Goal: Find specific page/section: Find specific page/section

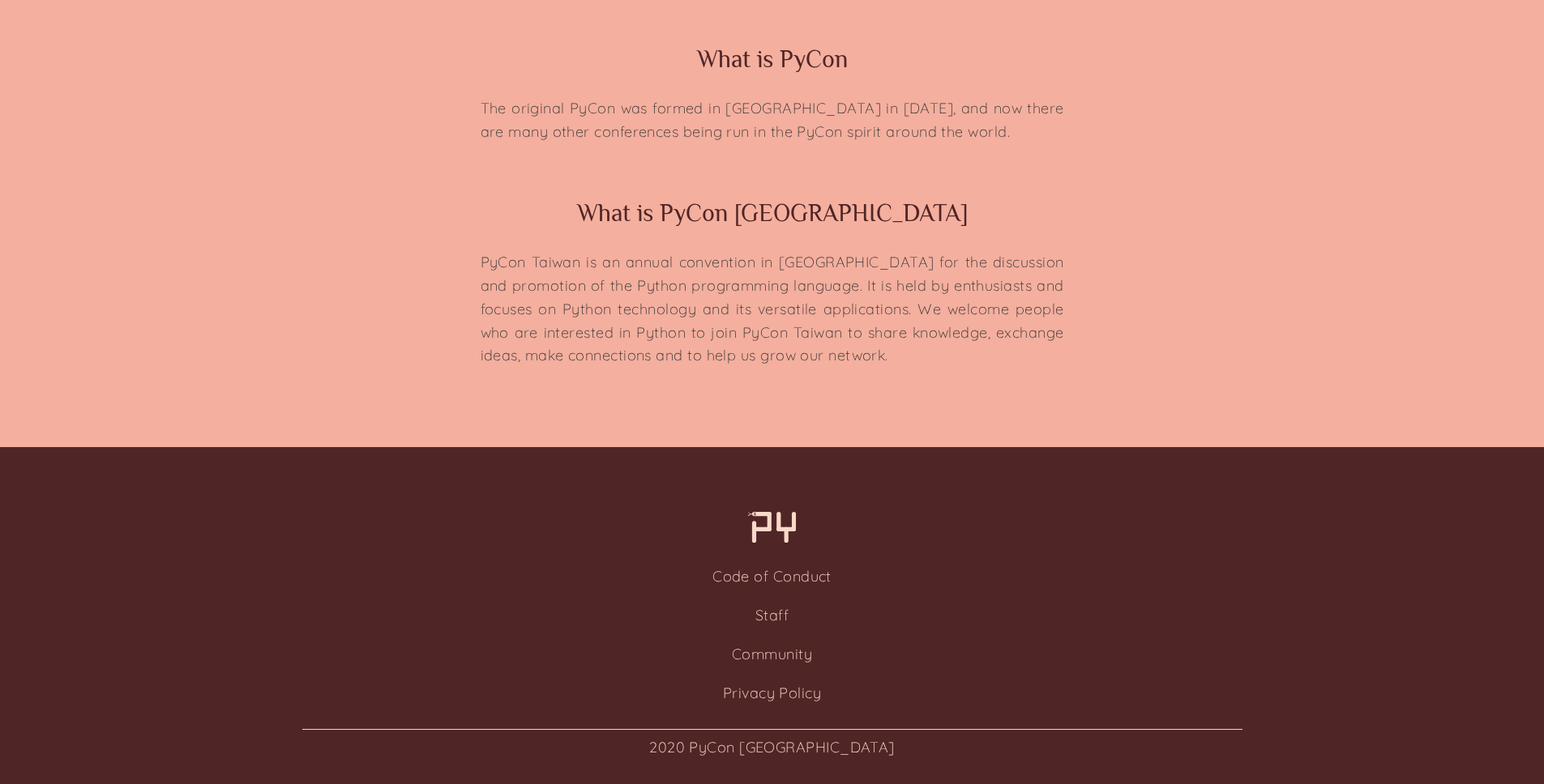
scroll to position [3851, 0]
click at [775, 611] on link "Staff" at bounding box center [772, 615] width 34 height 19
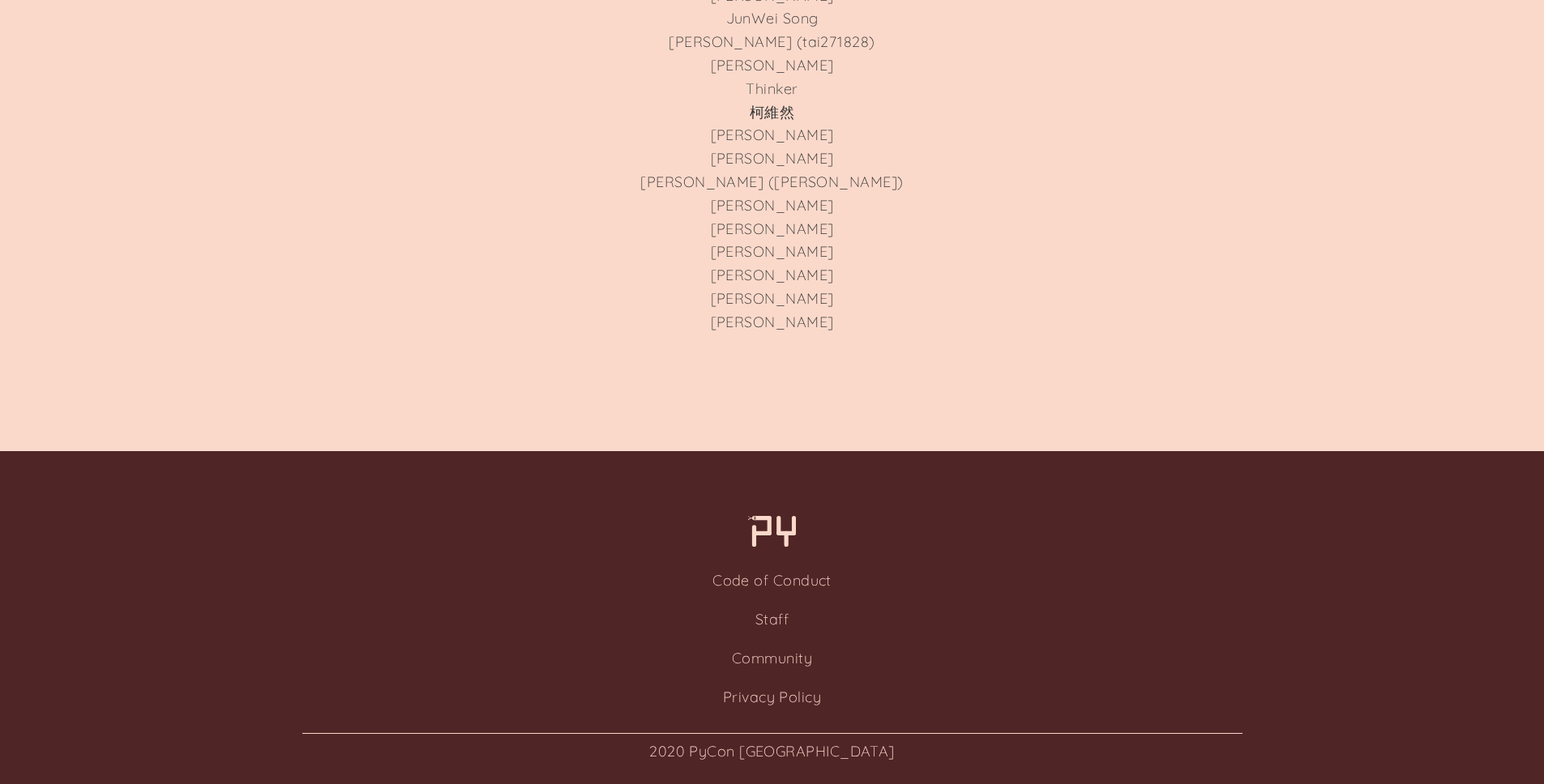
scroll to position [4831, 0]
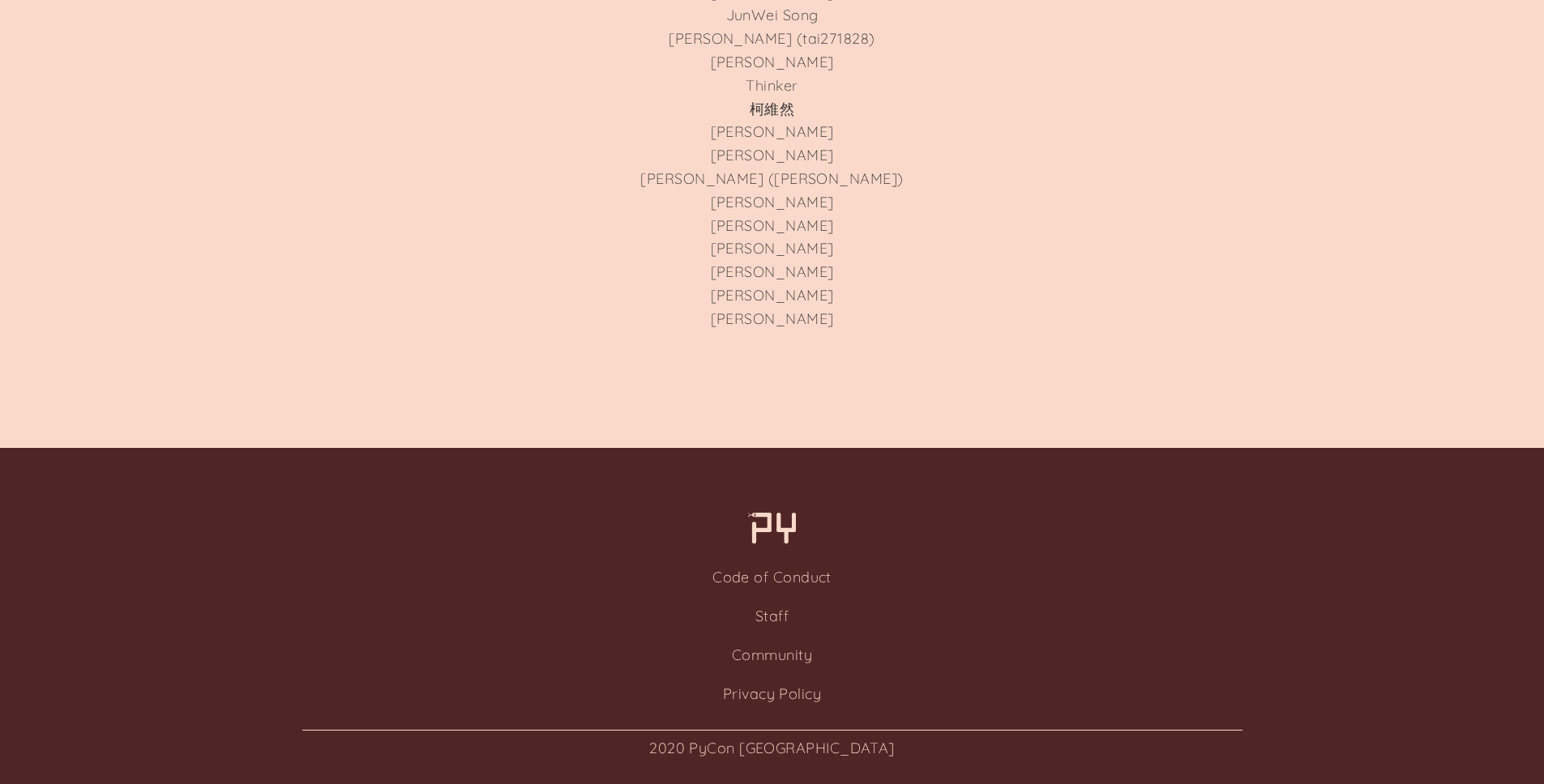
click at [845, 618] on li "Staff" at bounding box center [772, 617] width 1544 height 39
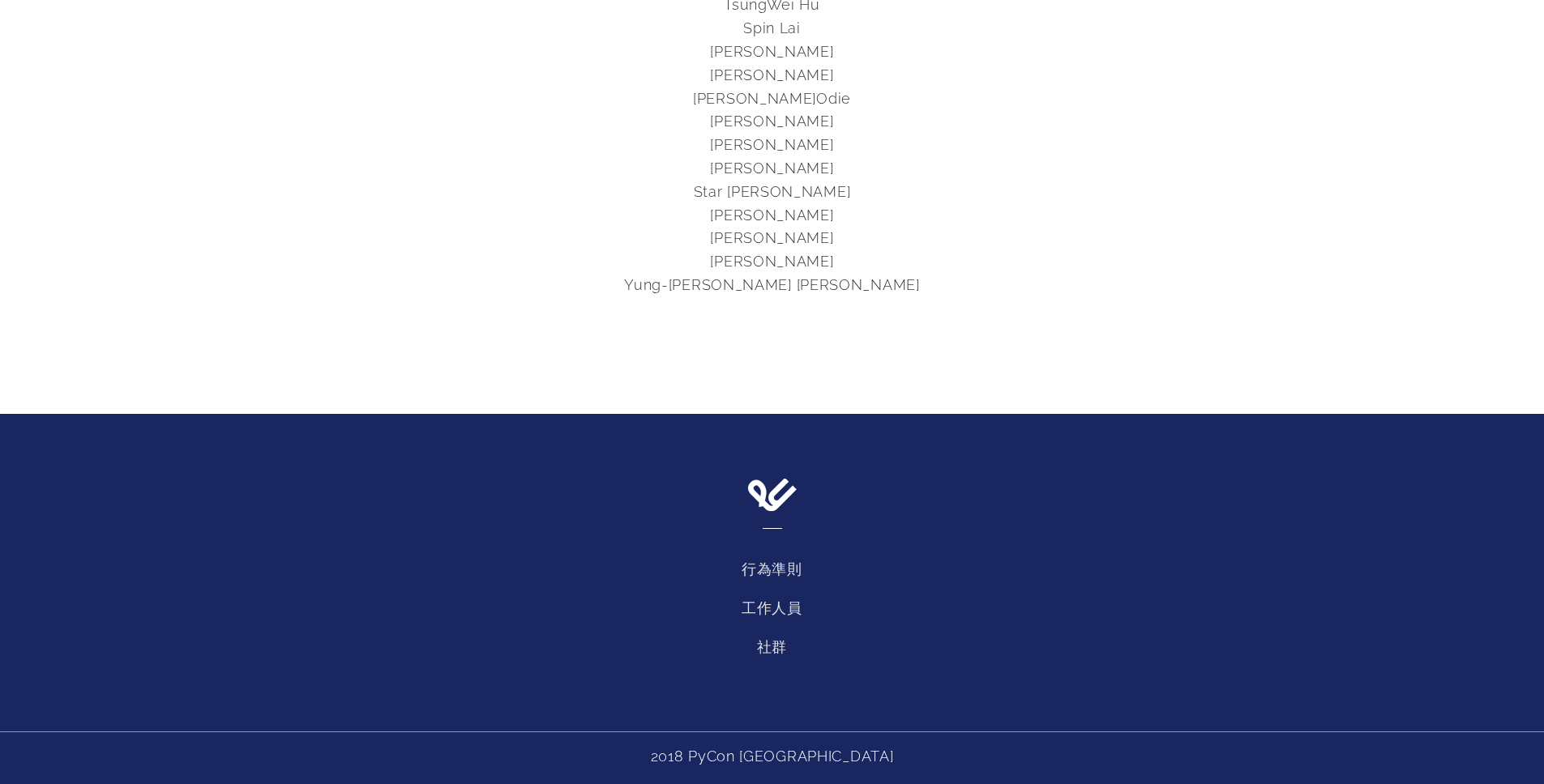
scroll to position [2839, 0]
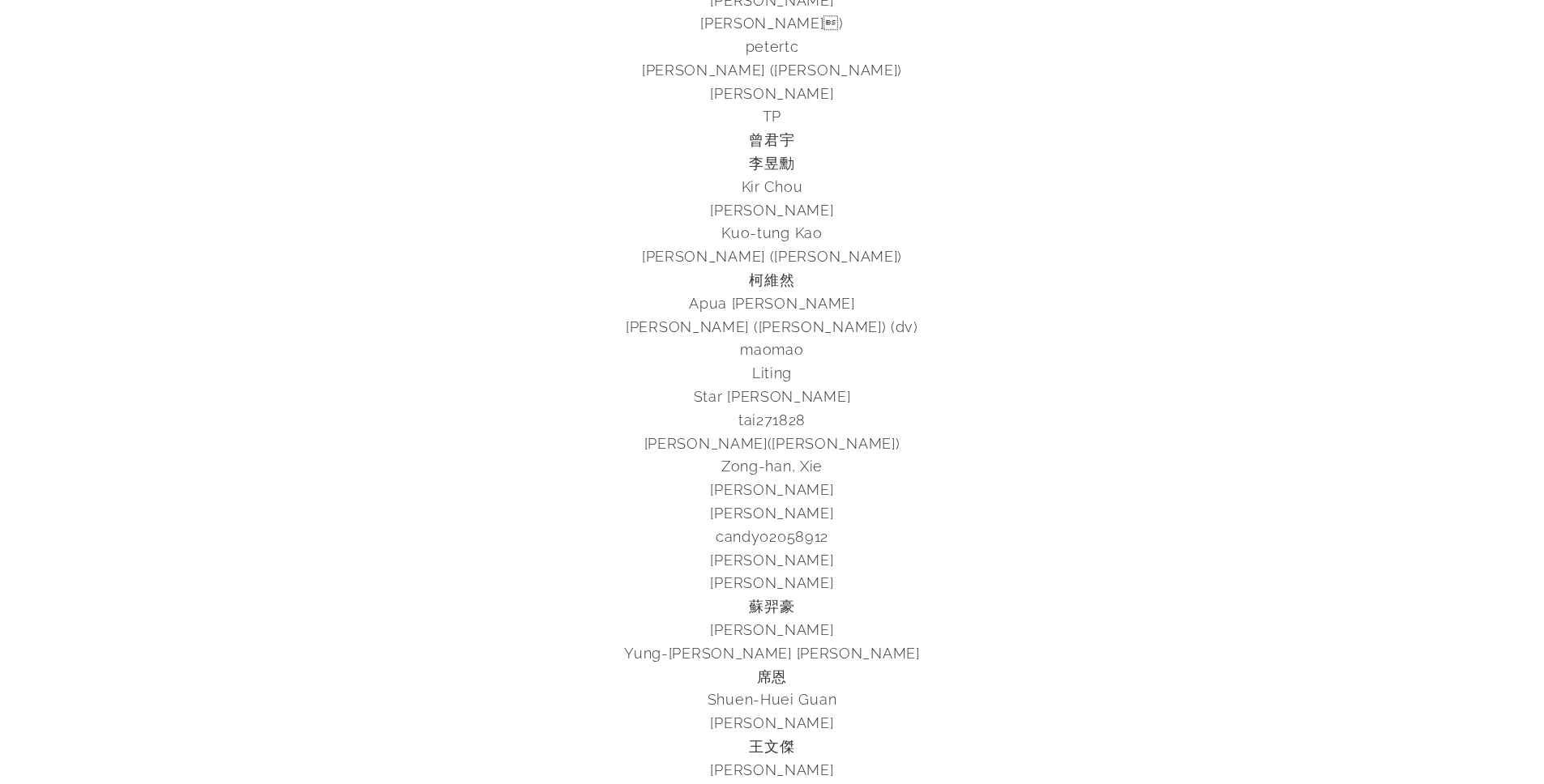
scroll to position [3638, 0]
